Goal: Task Accomplishment & Management: Use online tool/utility

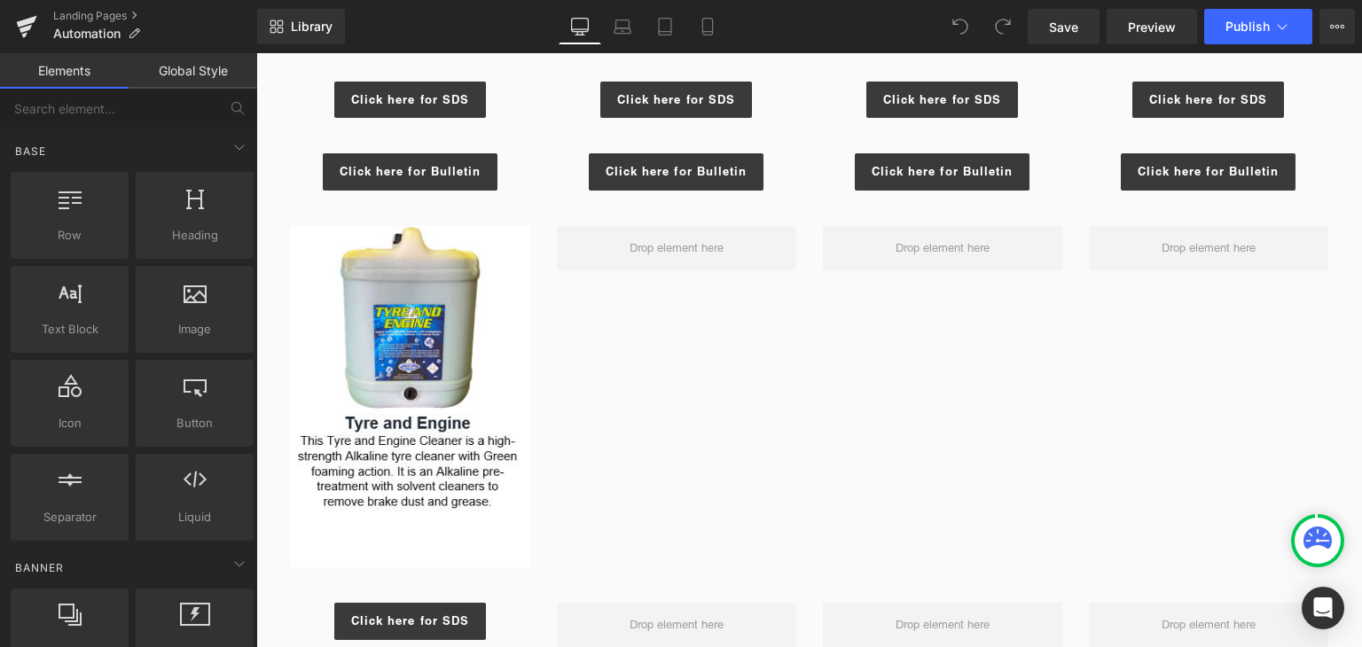
scroll to position [1330, 0]
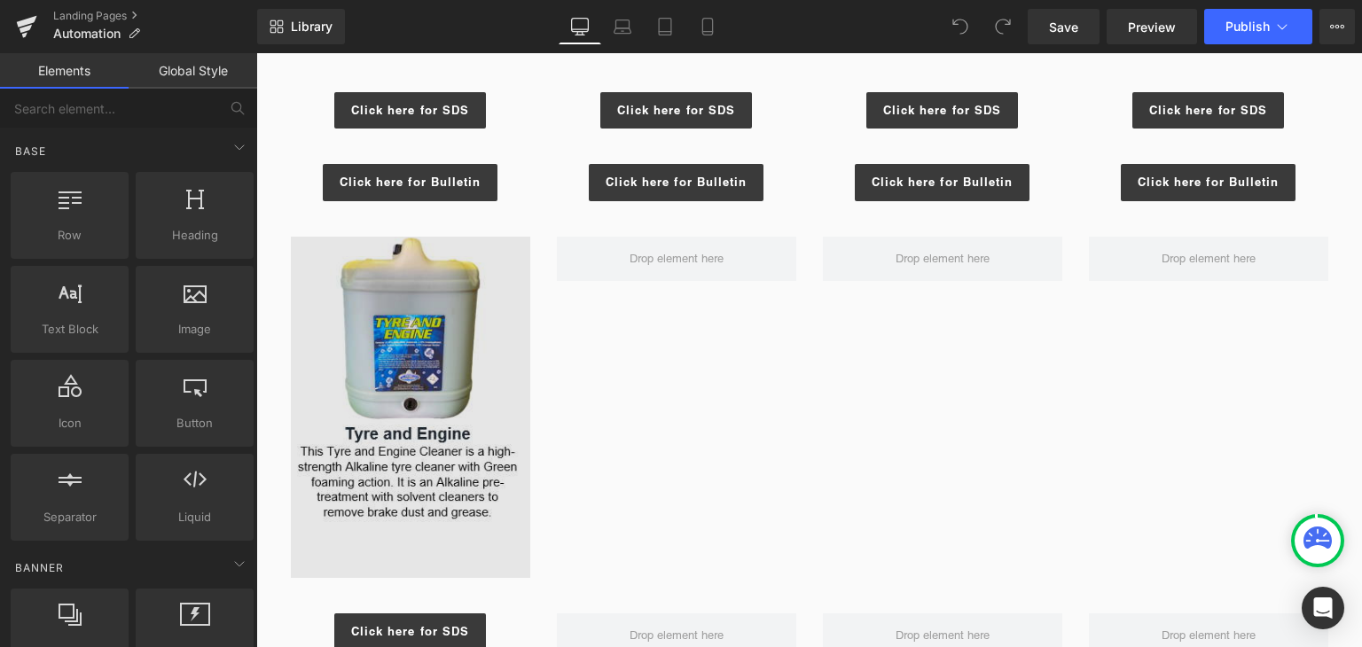
click at [395, 308] on img at bounding box center [410, 407] width 239 height 341
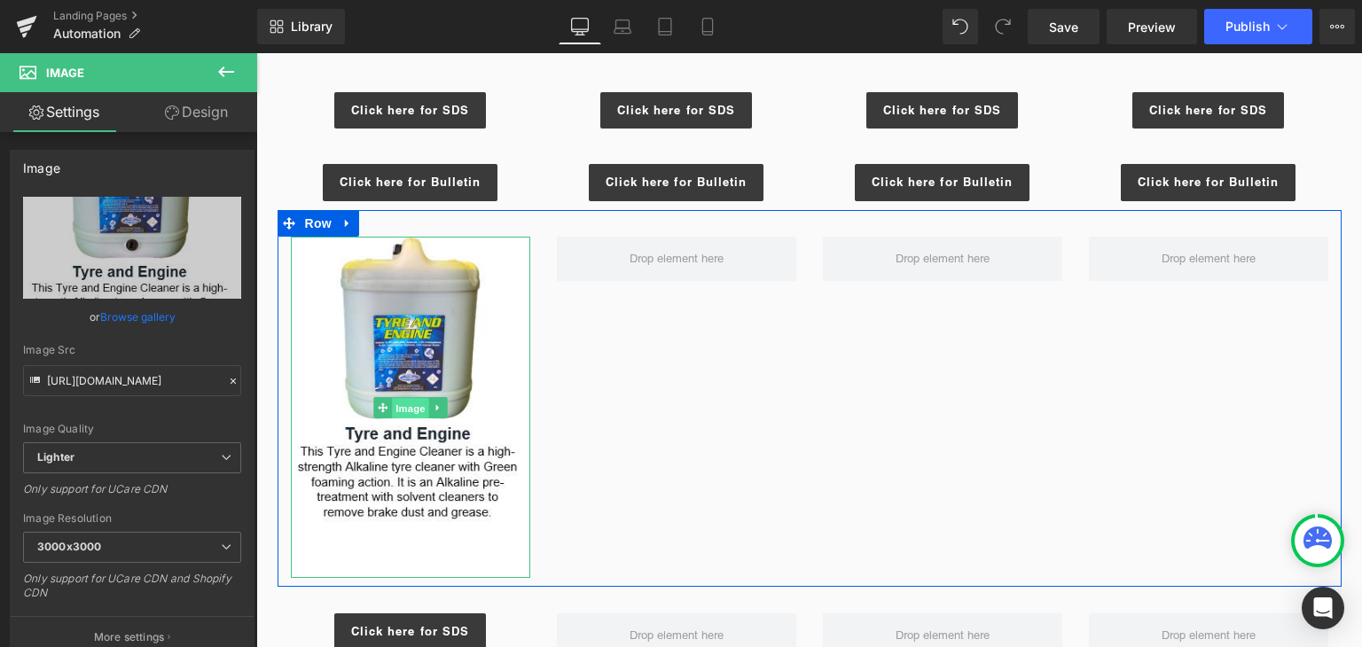
click at [419, 408] on span "Image" at bounding box center [410, 407] width 37 height 21
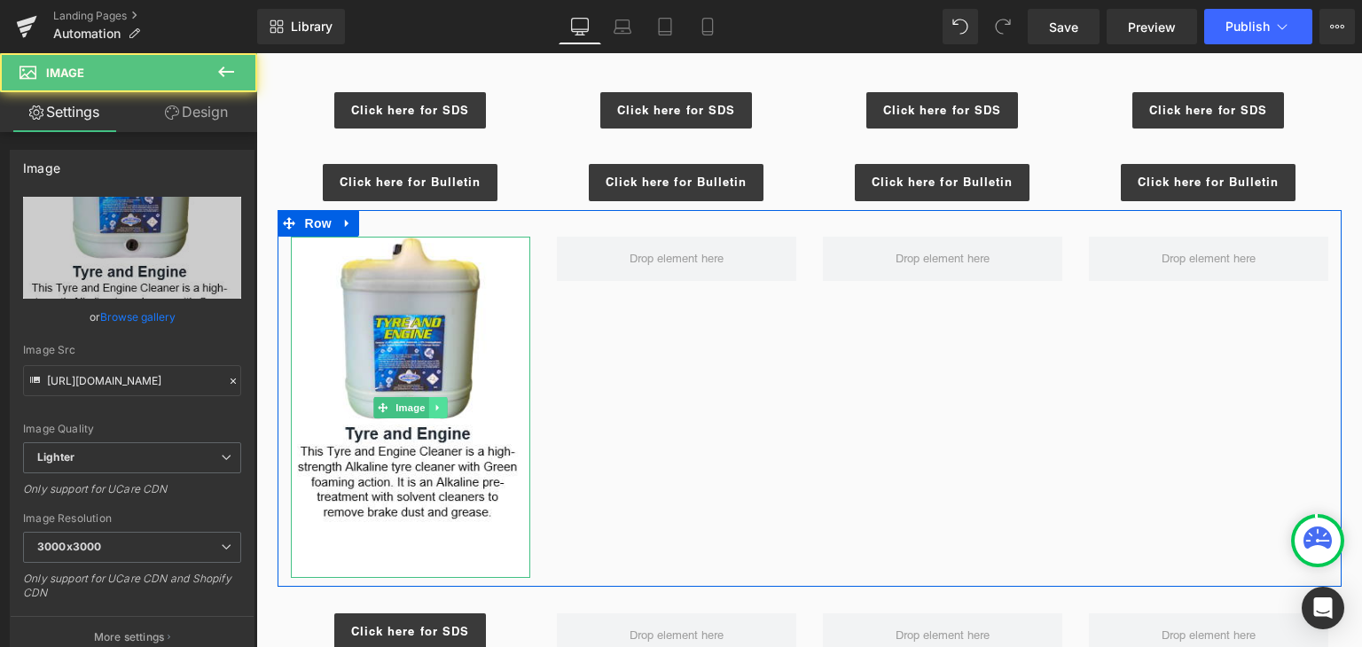
click at [433, 408] on icon at bounding box center [438, 407] width 10 height 11
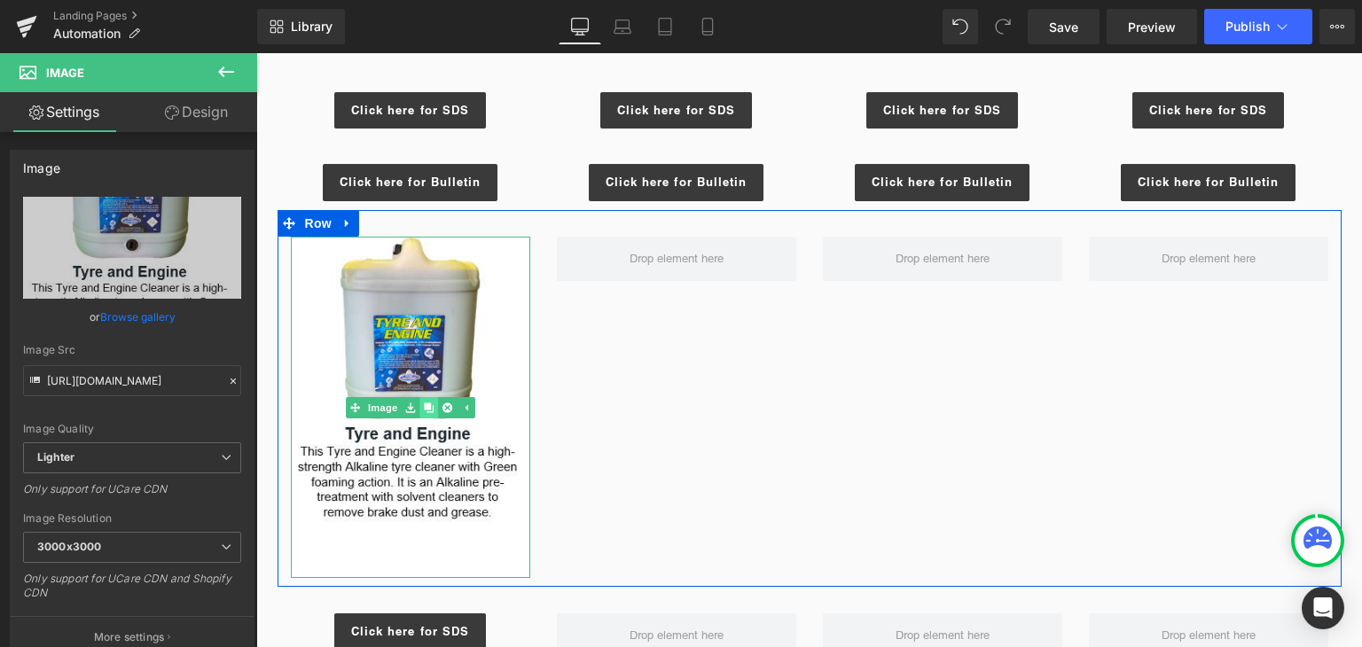
click at [425, 408] on icon at bounding box center [429, 407] width 10 height 10
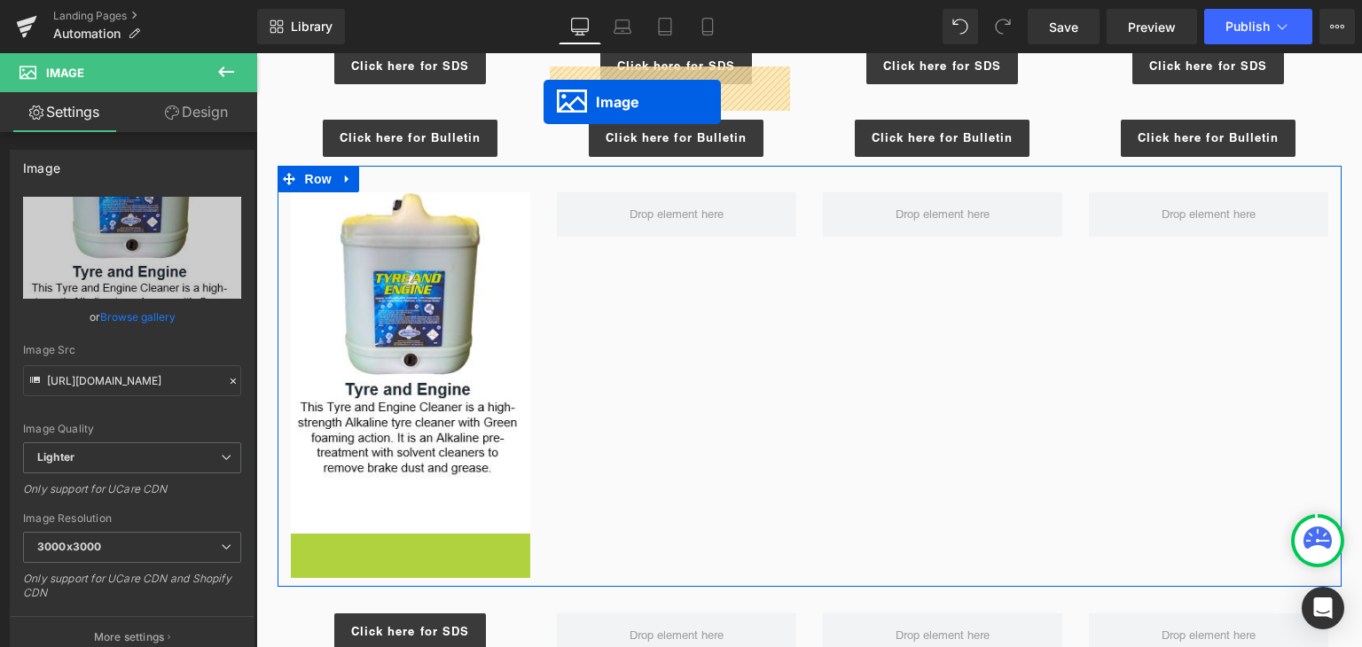
scroll to position [1303, 0]
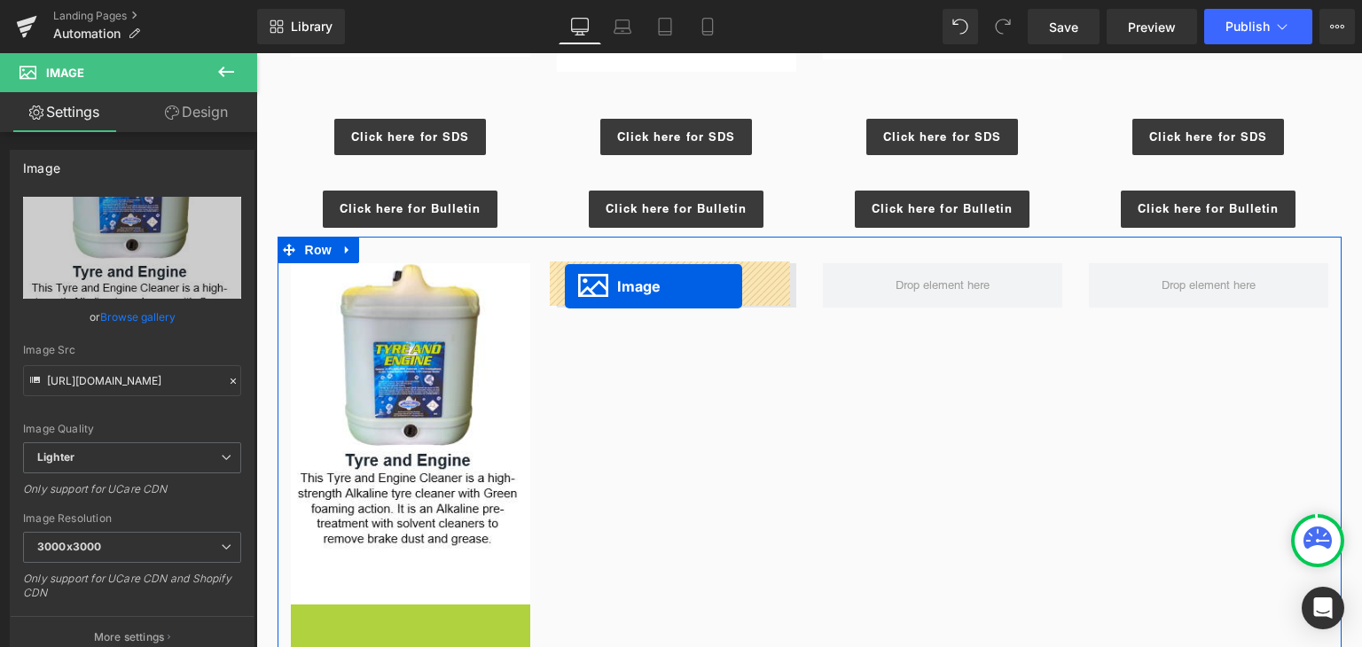
drag, startPoint x: 374, startPoint y: 476, endPoint x: 565, endPoint y: 286, distance: 268.9
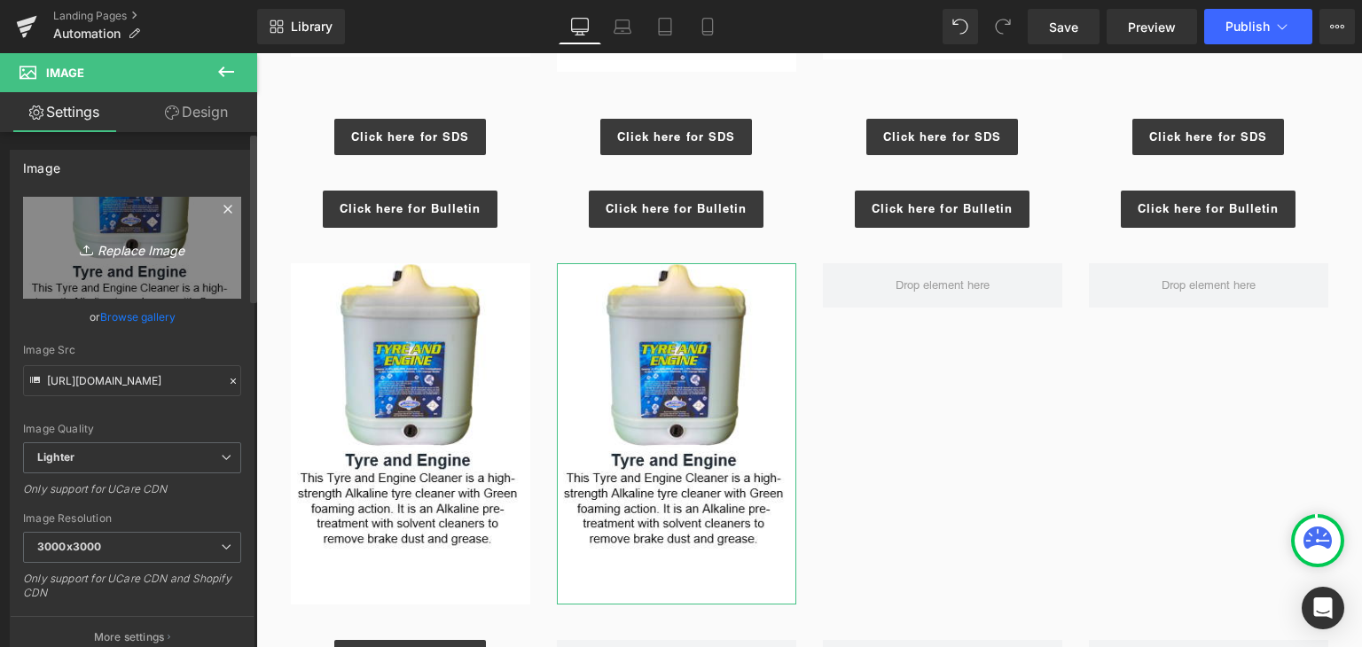
click at [153, 250] on icon "Replace Image" at bounding box center [132, 248] width 142 height 22
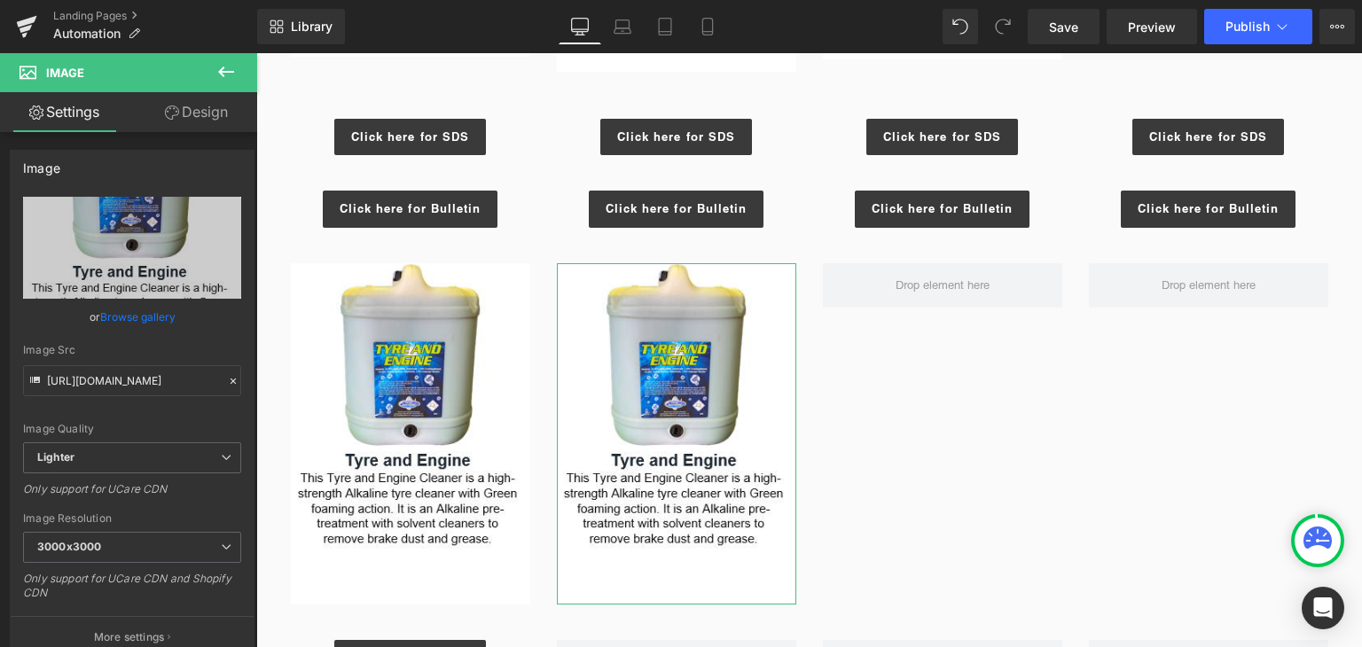
type input "C:\fakepath\Screenshot [DATE] 111436.png"
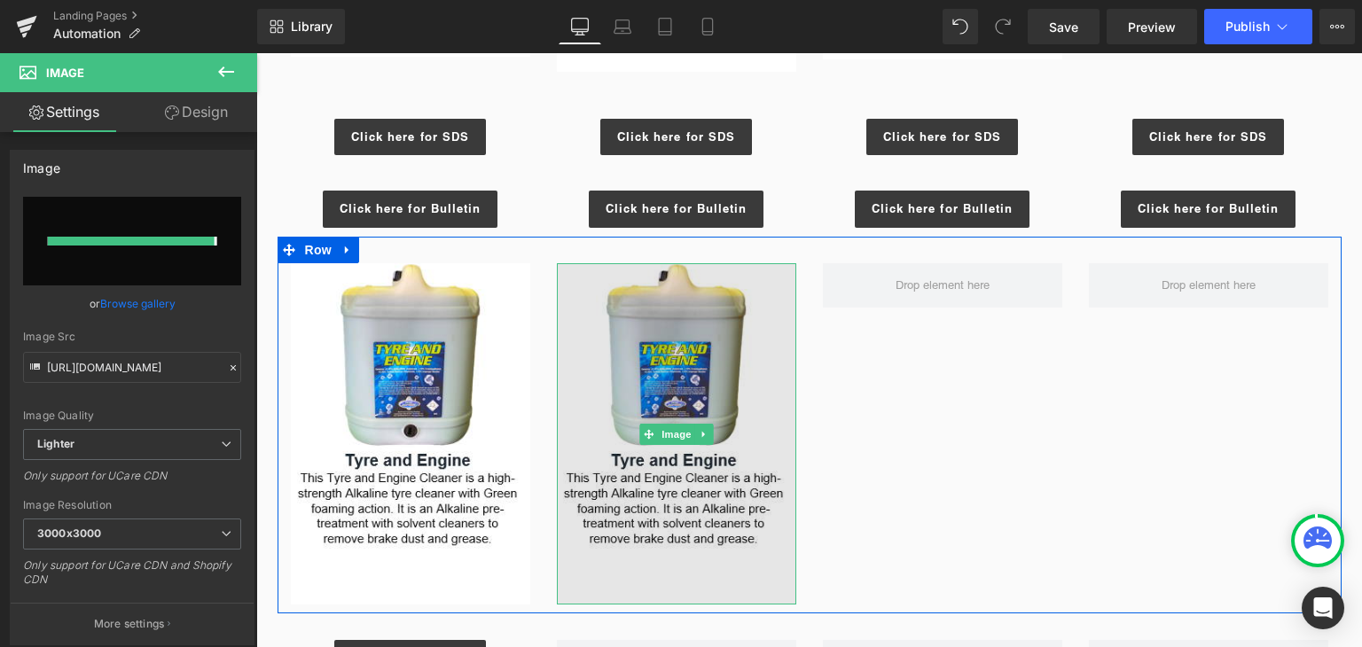
type input "[URL][DOMAIN_NAME]"
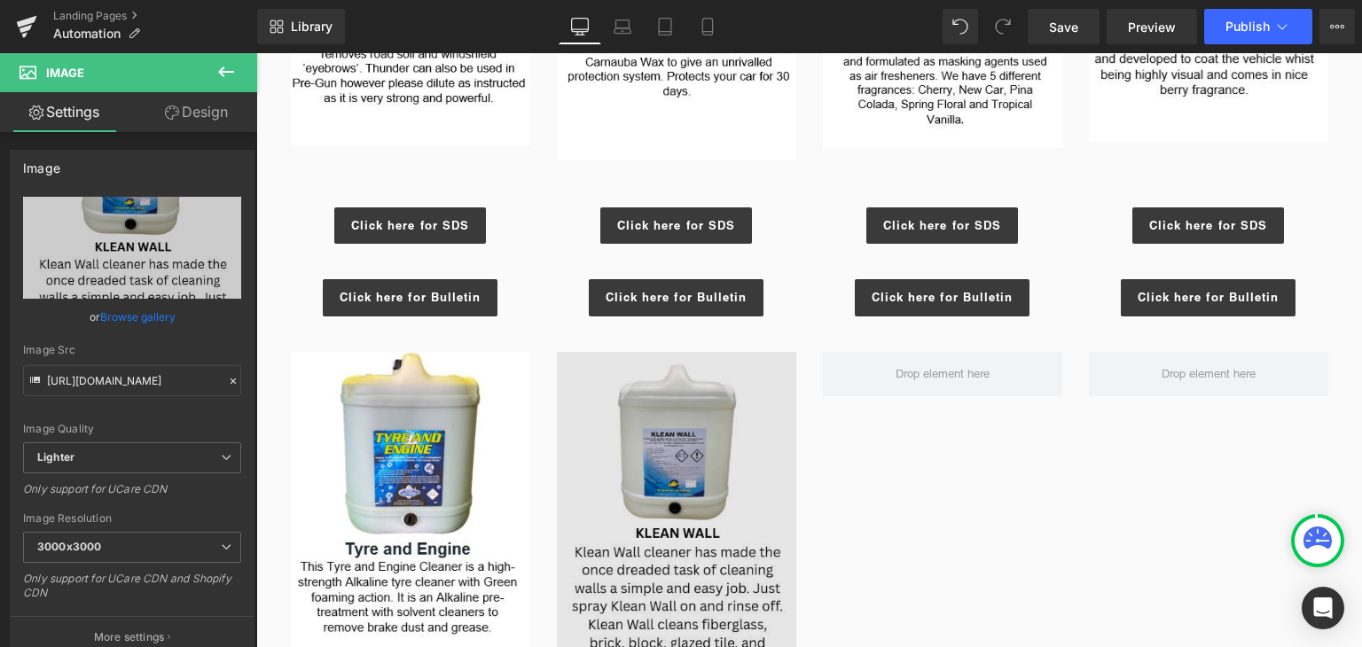
scroll to position [1480, 0]
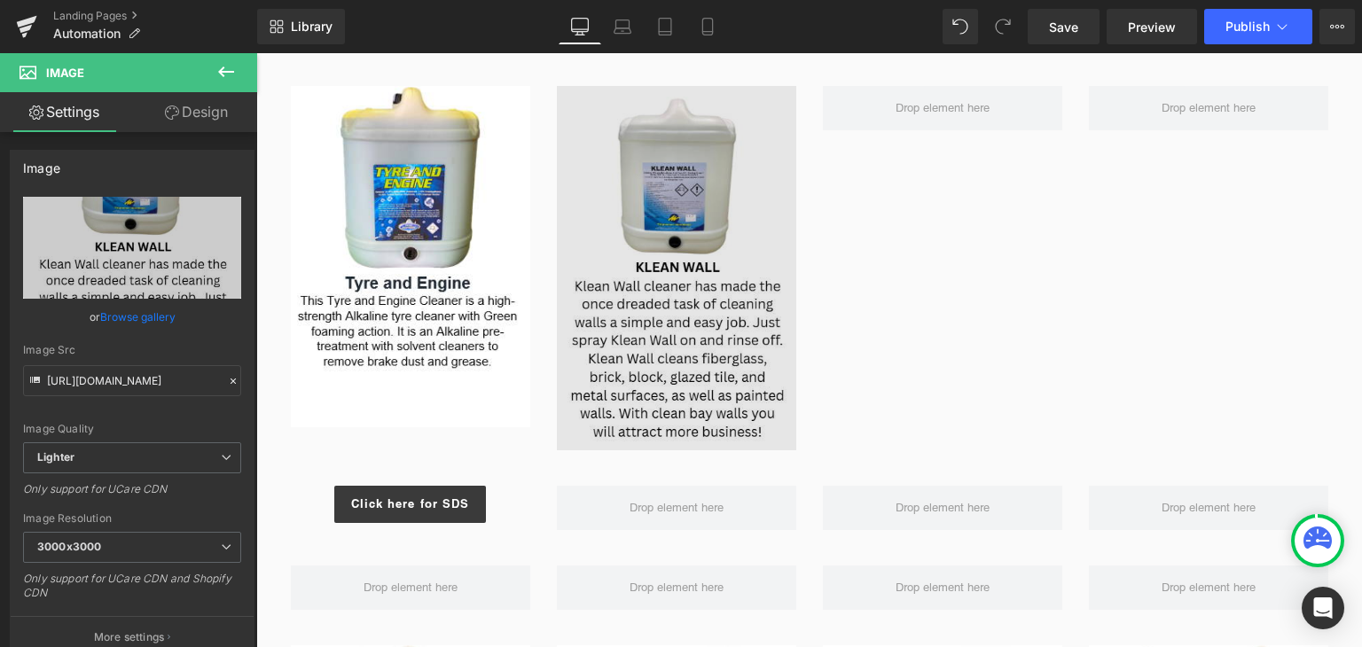
click at [664, 263] on div "Image" at bounding box center [676, 268] width 239 height 364
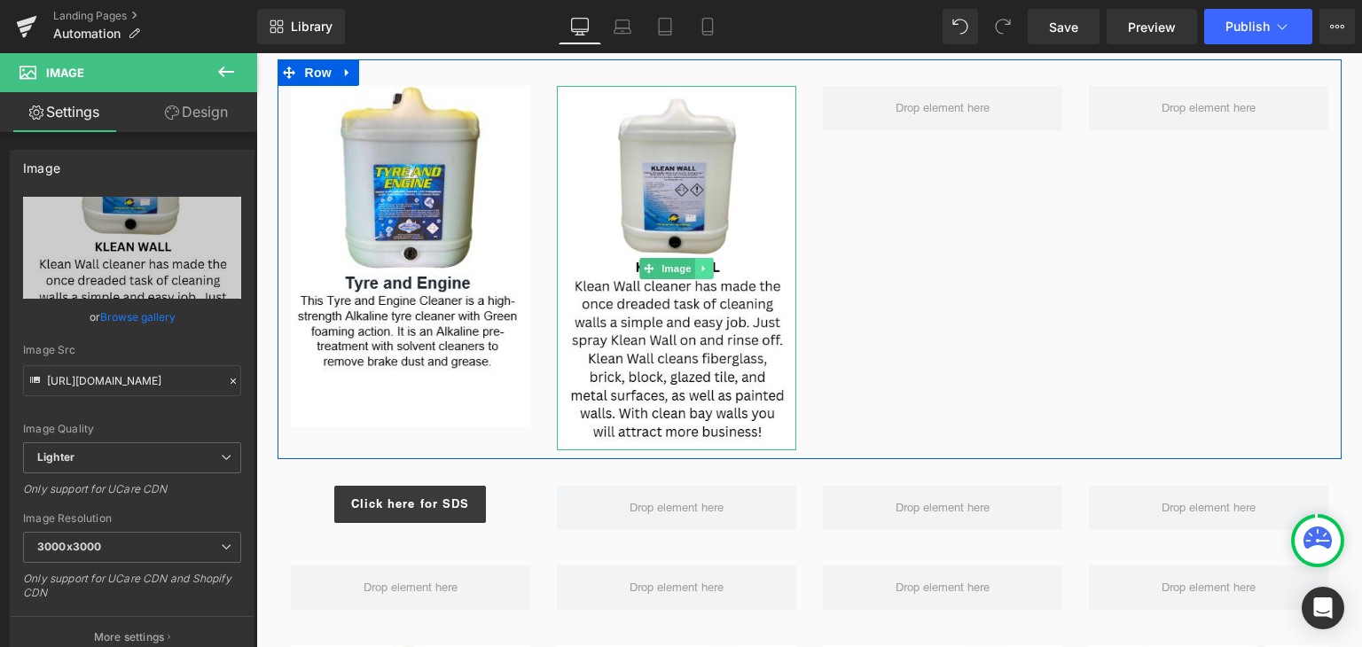
click at [699, 268] on icon at bounding box center [704, 268] width 10 height 11
click at [707, 268] on icon at bounding box center [712, 268] width 10 height 10
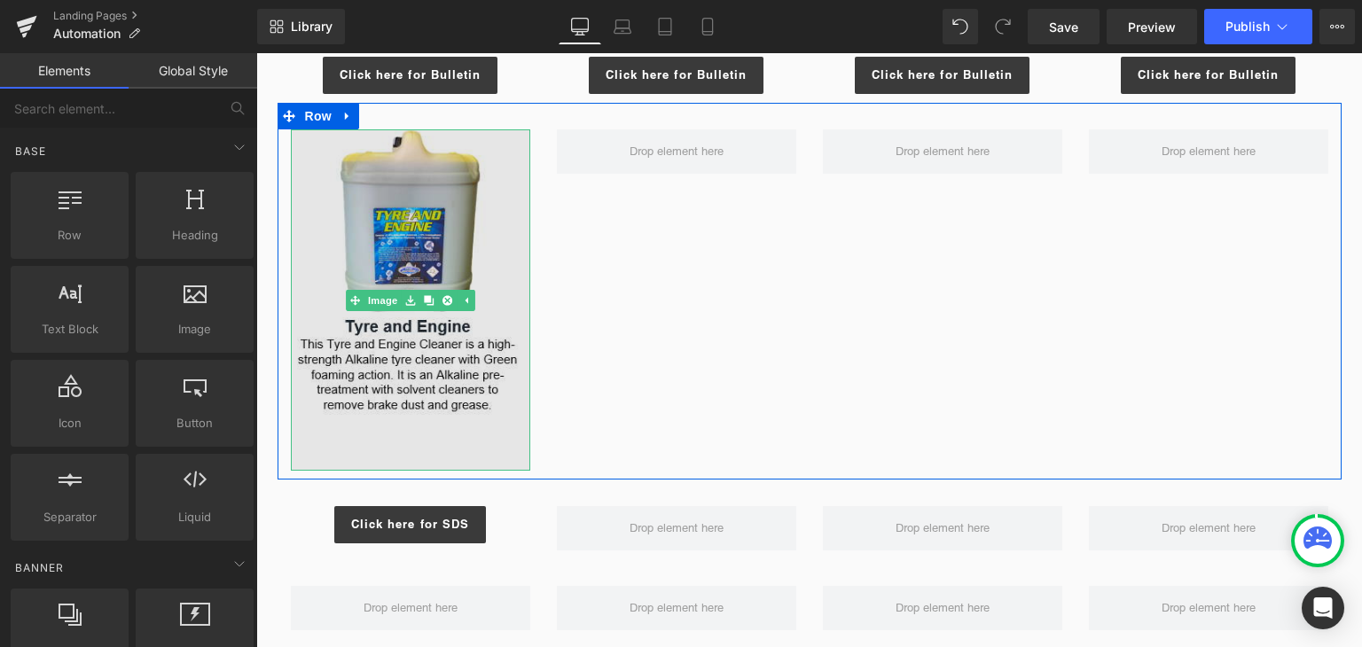
scroll to position [1435, 0]
